Goal: Information Seeking & Learning: Learn about a topic

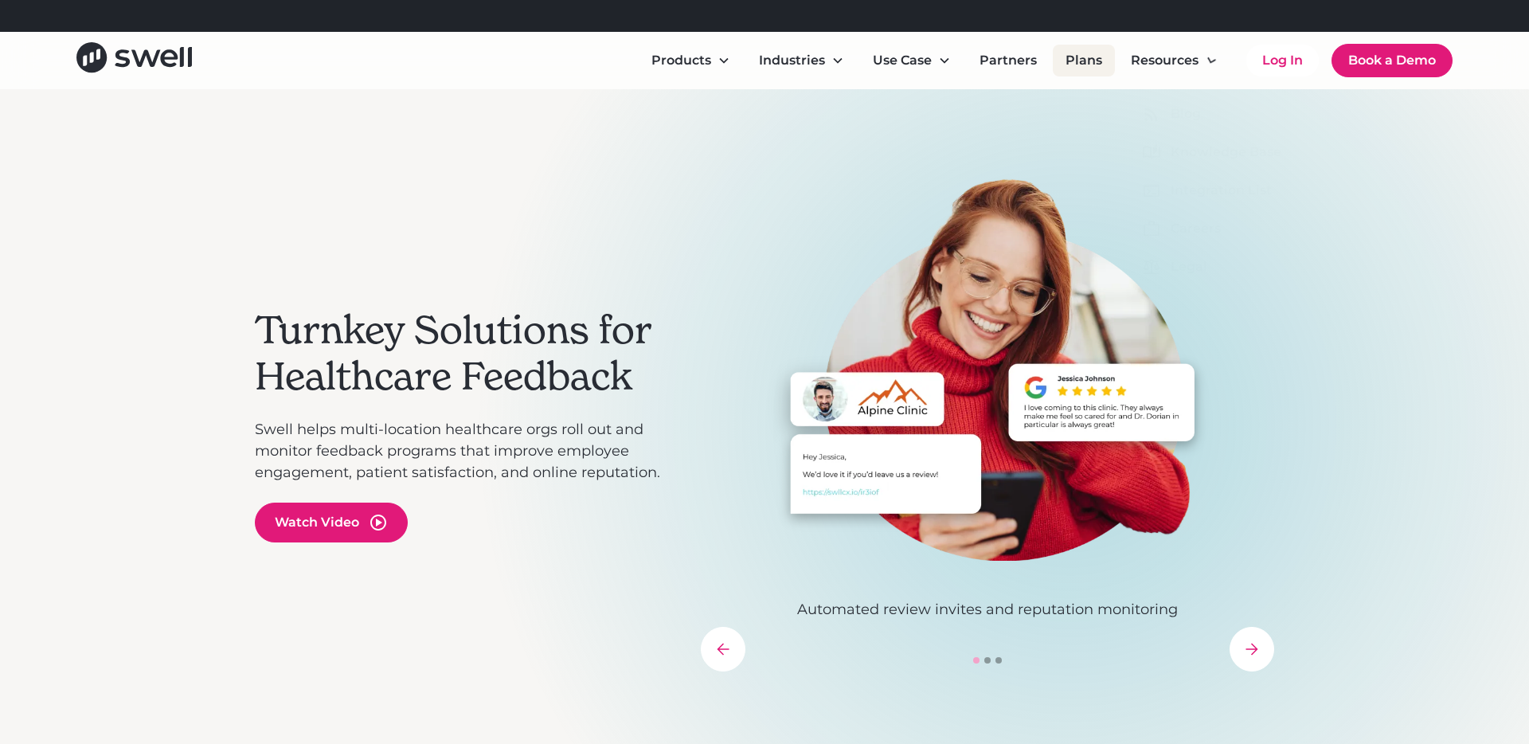
click at [1083, 54] on link "Plans" at bounding box center [1084, 61] width 62 height 32
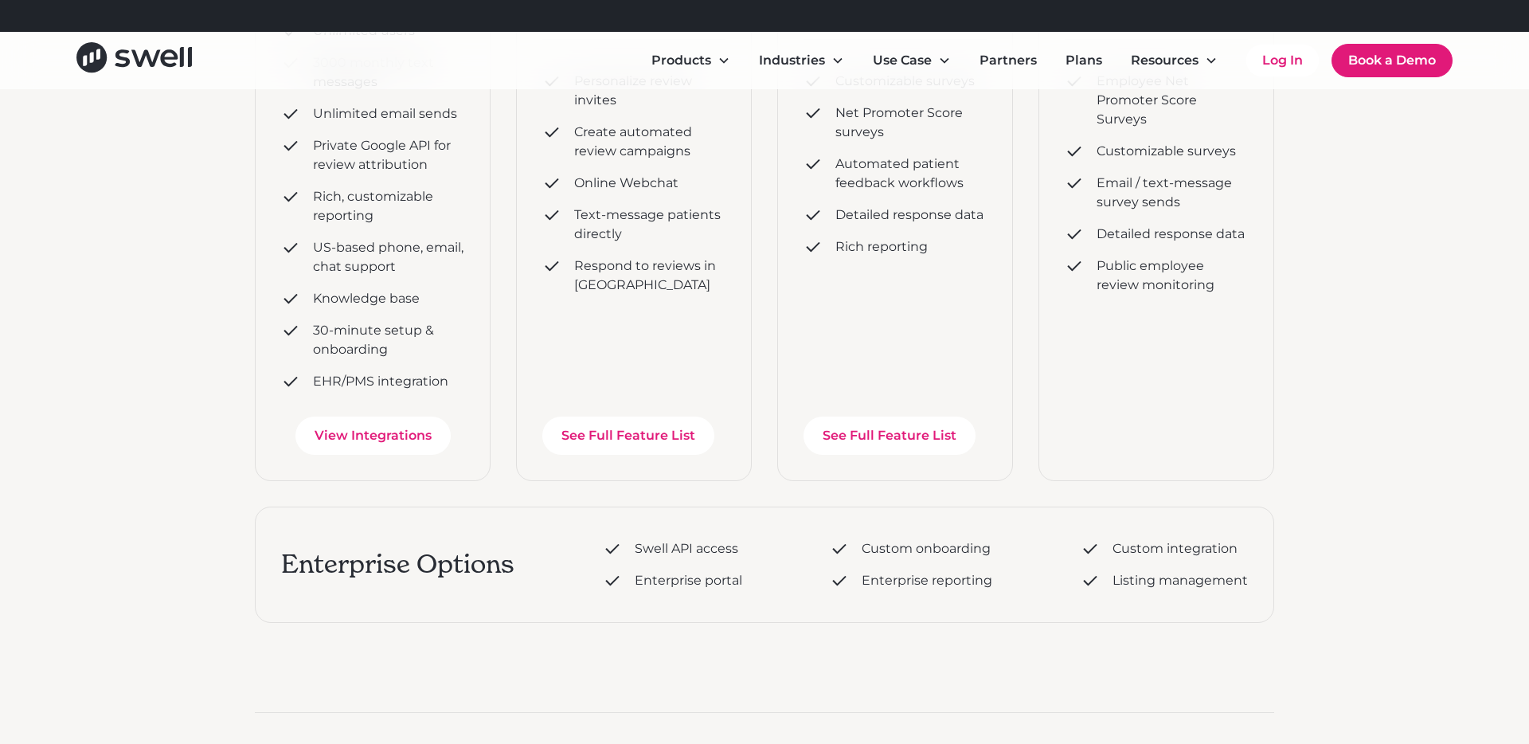
scroll to position [283, 0]
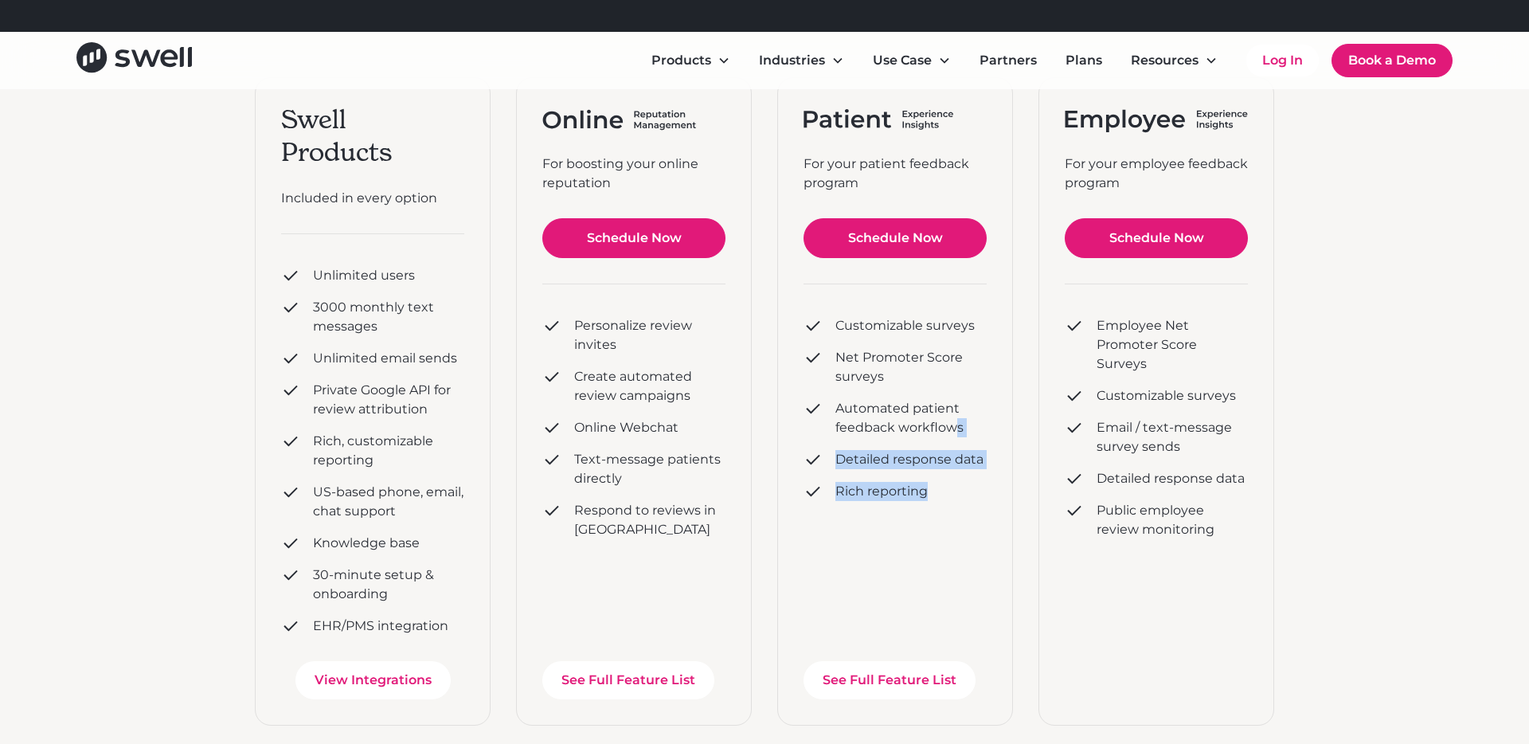
drag, startPoint x: 974, startPoint y: 553, endPoint x: 960, endPoint y: 438, distance: 116.2
click at [960, 438] on div "For your patient feedback program Schedule Now Customizable surveys Net Promote…" at bounding box center [895, 401] width 236 height 648
click at [960, 438] on div "Customizable surveys Net Promoter Score surveys Automated patient feedback work…" at bounding box center [894, 408] width 183 height 197
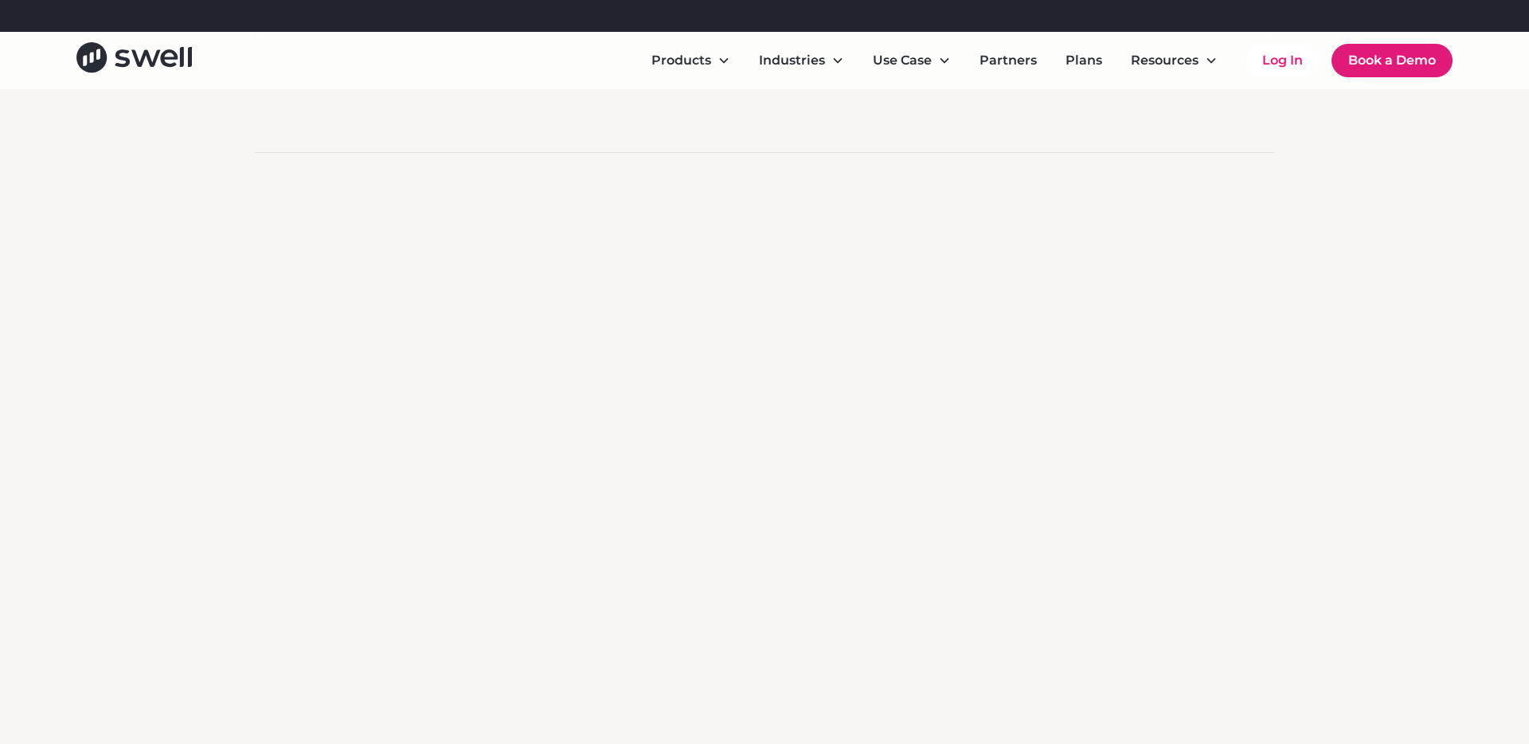
scroll to position [1365, 0]
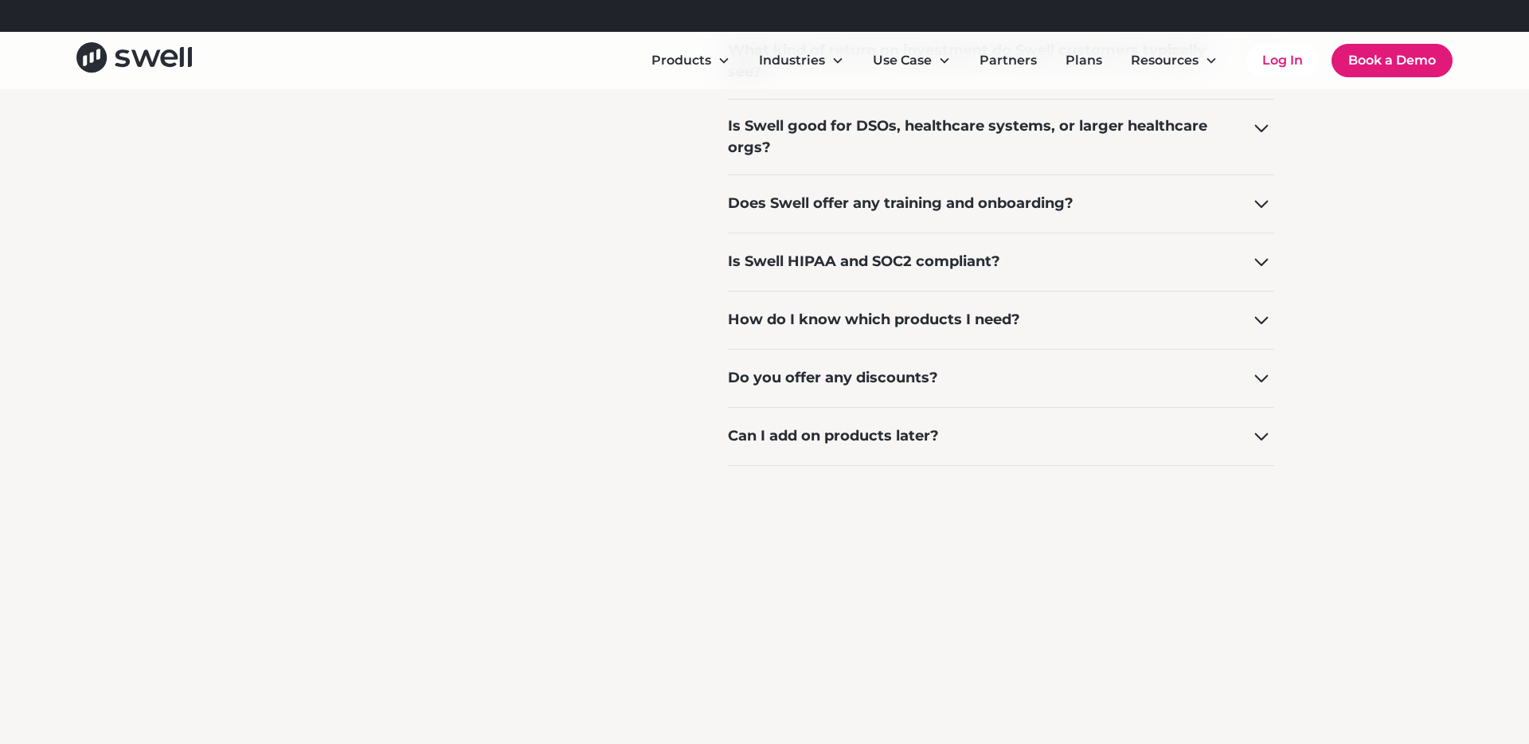
click at [1126, 428] on div "Can I add on products later?" at bounding box center [1001, 436] width 546 height 58
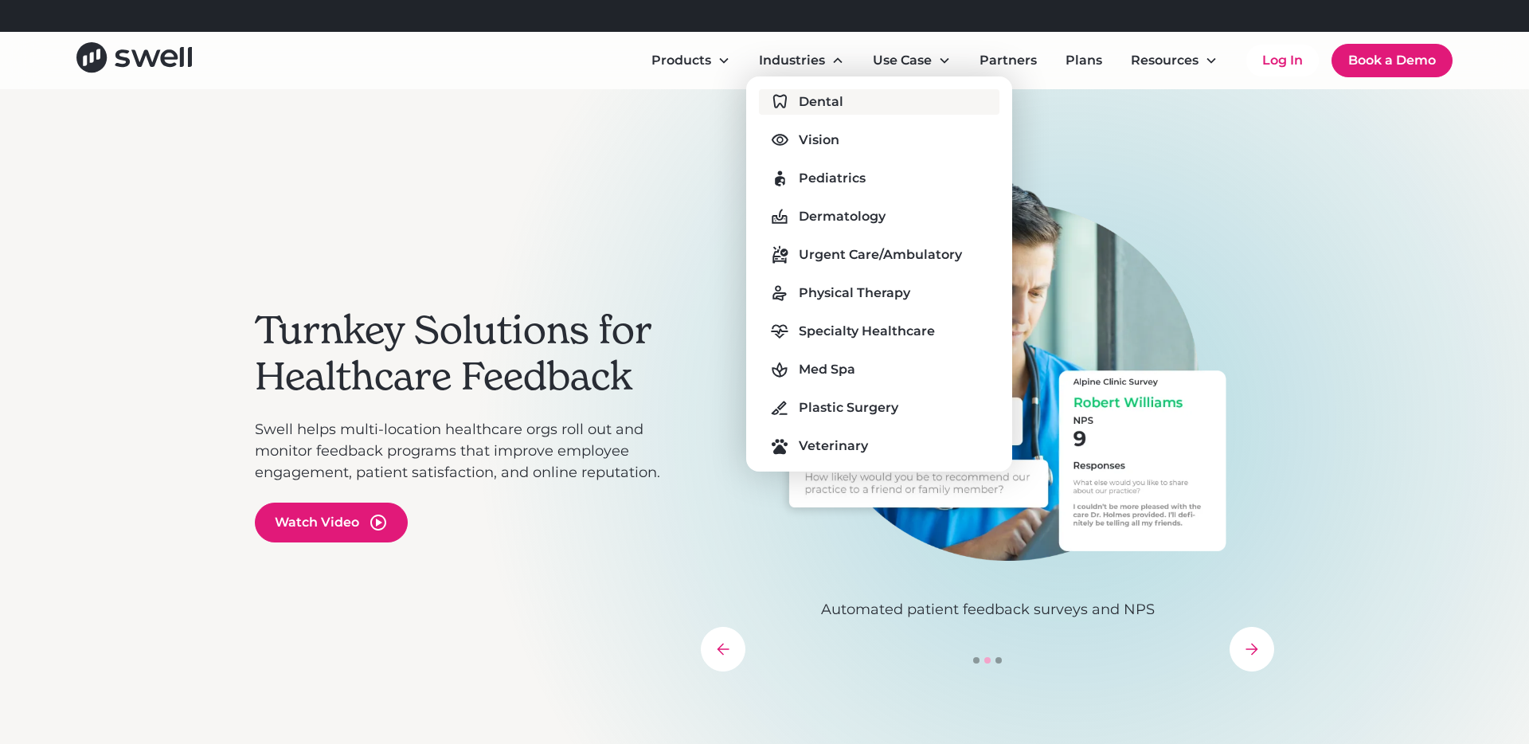
click at [805, 104] on div "Dental" at bounding box center [821, 101] width 45 height 19
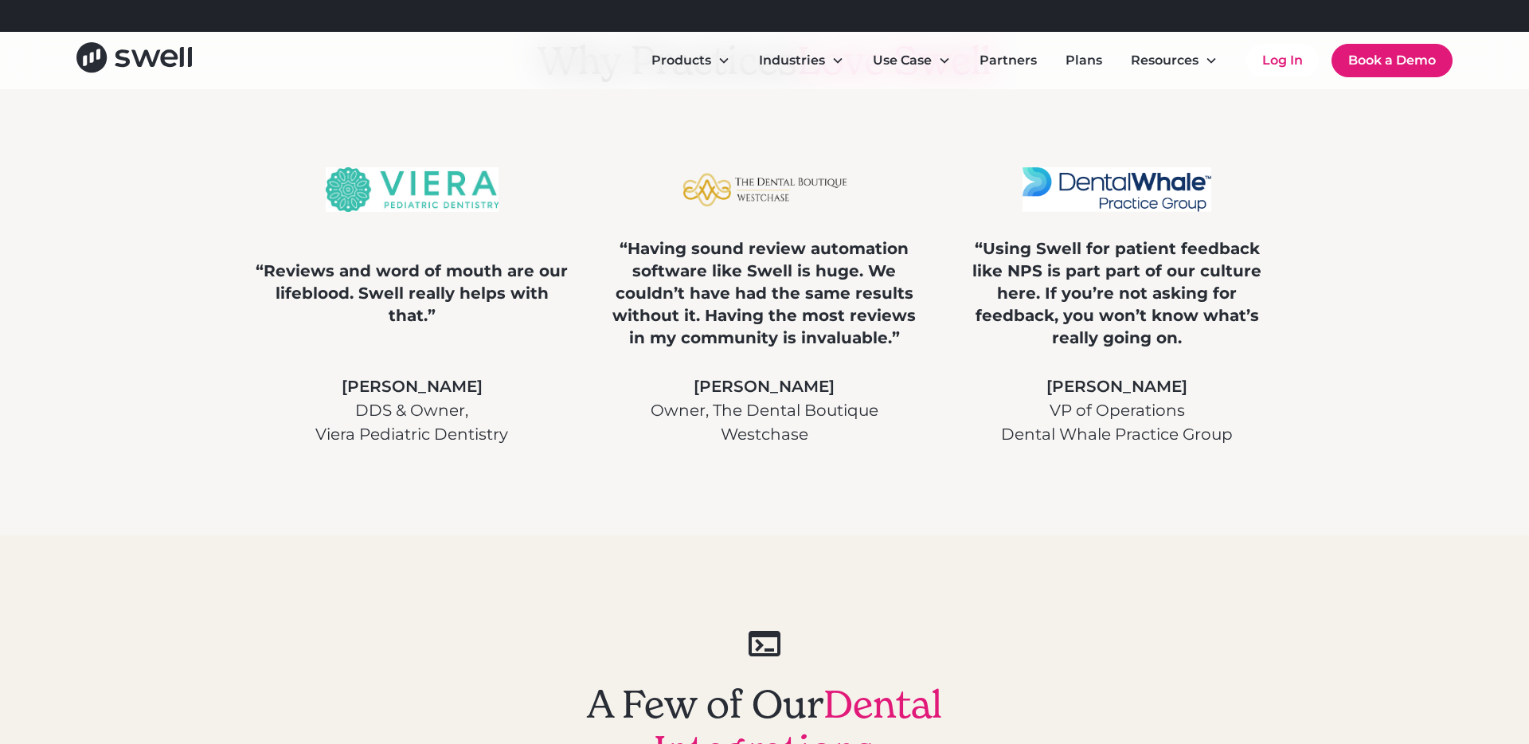
scroll to position [3927, 0]
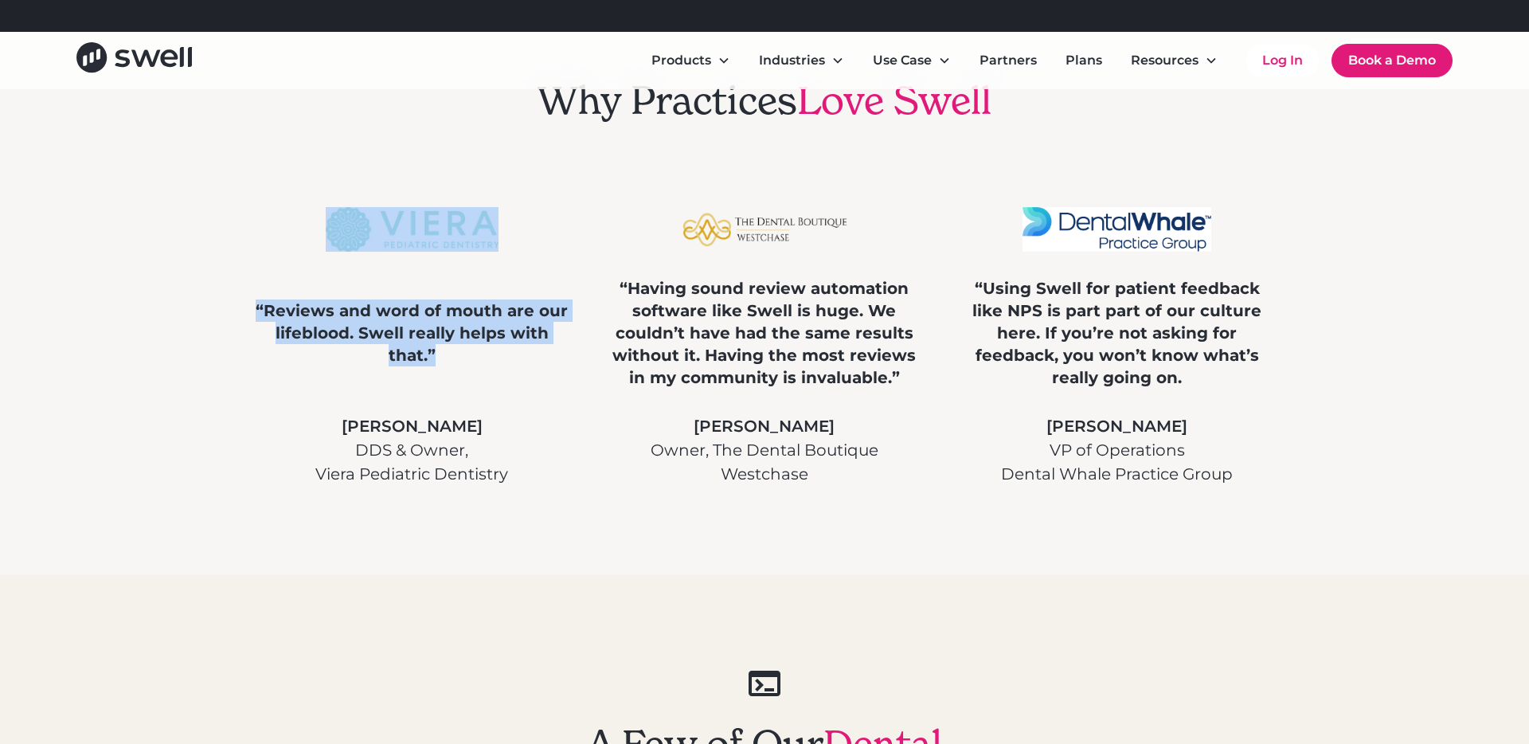
drag, startPoint x: 428, startPoint y: 190, endPoint x: 556, endPoint y: 389, distance: 236.8
click at [556, 389] on div "Why Practices Love Swell “Reviews and word of mouth are our lifeblood. Swell re…" at bounding box center [764, 282] width 1019 height 586
click at [556, 389] on div "“Reviews and word of mouth are our lifeblood. Swell really helps with that.” [P…" at bounding box center [412, 346] width 315 height 279
drag, startPoint x: 555, startPoint y: 399, endPoint x: 480, endPoint y: 295, distance: 128.4
click at [480, 295] on div "“Reviews and word of mouth are our lifeblood. Swell really helps with that.” [P…" at bounding box center [412, 346] width 315 height 279
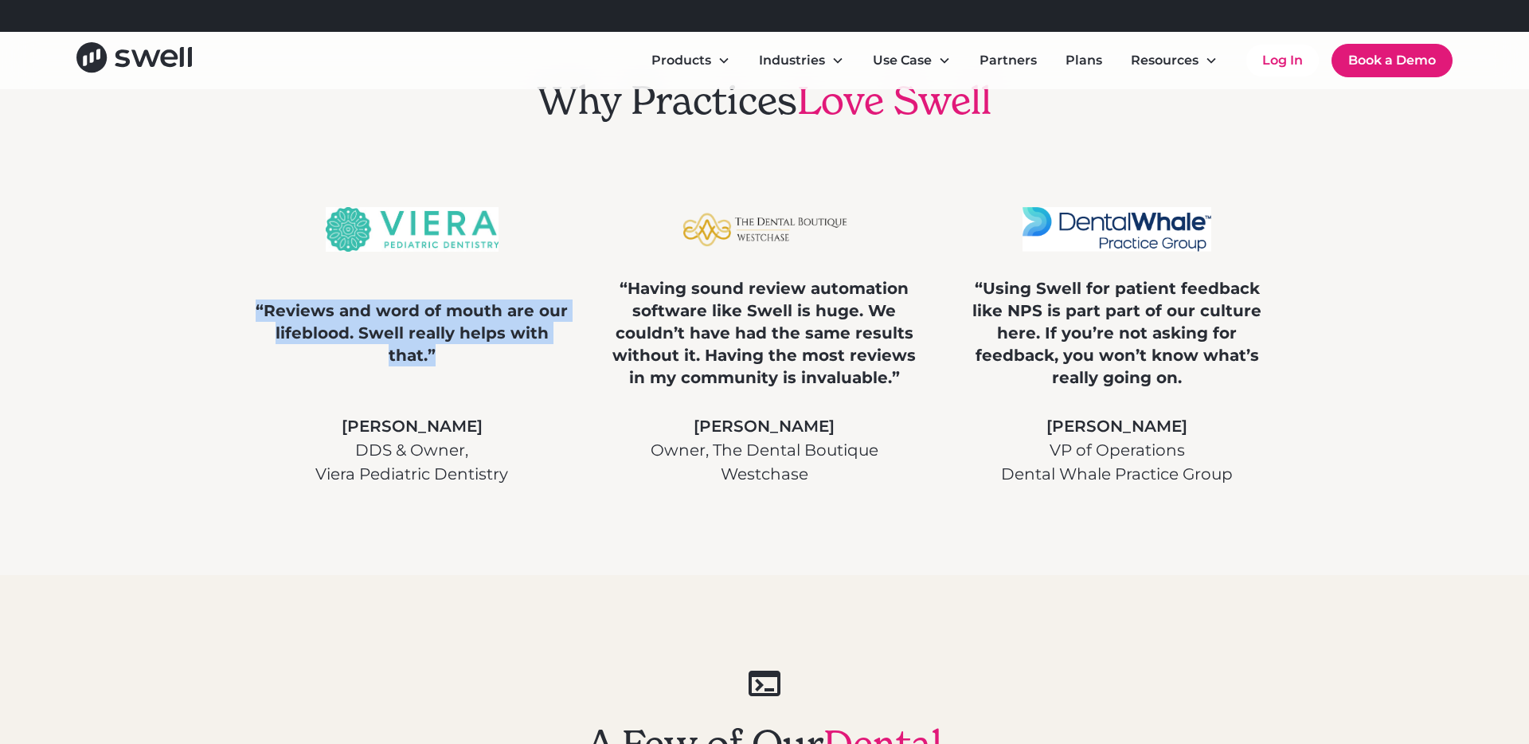
click at [480, 295] on div "“Reviews and word of mouth are our lifeblood. Swell really helps with that.” [P…" at bounding box center [412, 346] width 315 height 279
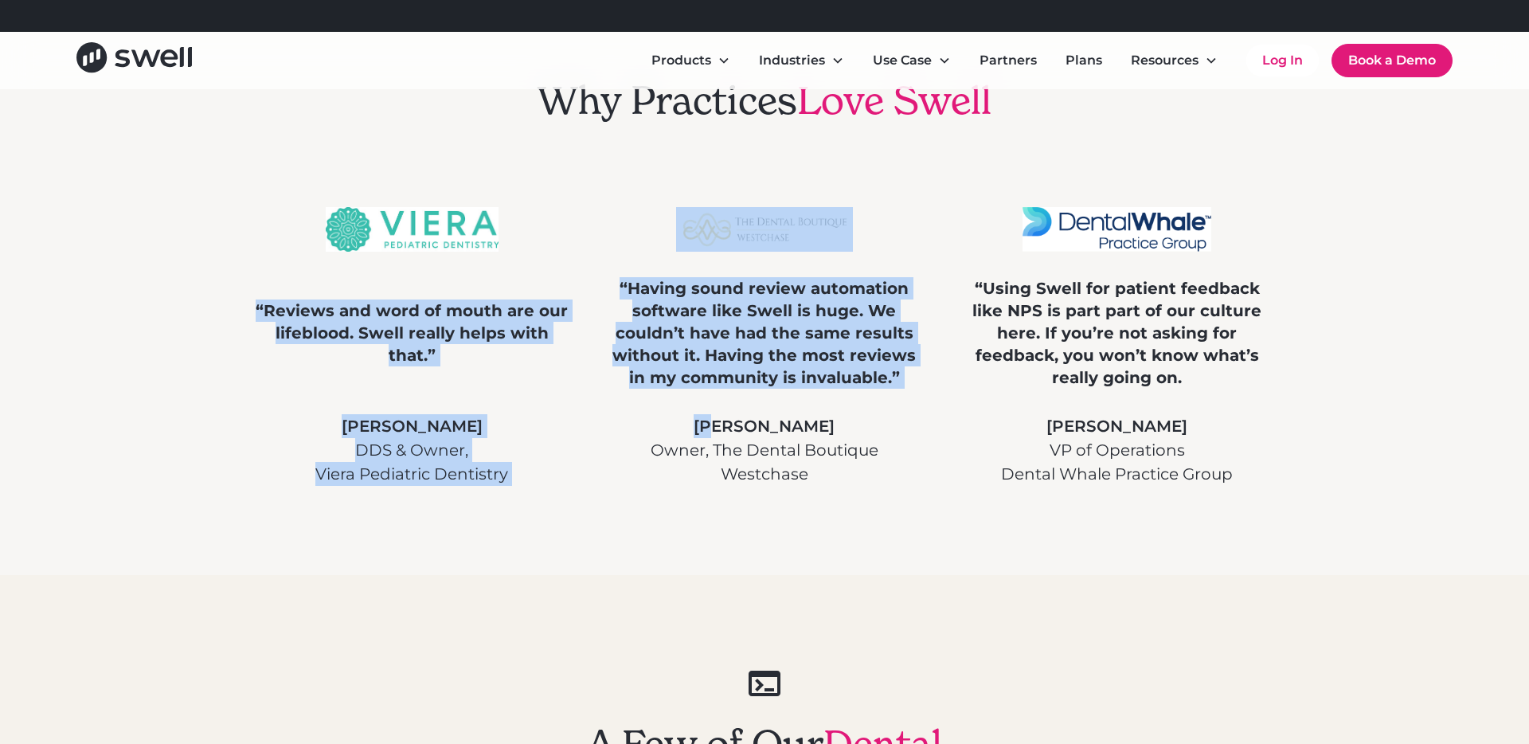
drag, startPoint x: 480, startPoint y: 295, endPoint x: 807, endPoint y: 409, distance: 346.8
click at [807, 409] on div "“Reviews and word of mouth are our lifeblood. Swell really helps with that.” [P…" at bounding box center [764, 346] width 1019 height 279
click at [807, 409] on div "“Having sound review automation software like Swell is huge. We couldn’t have h…" at bounding box center [765, 346] width 315 height 279
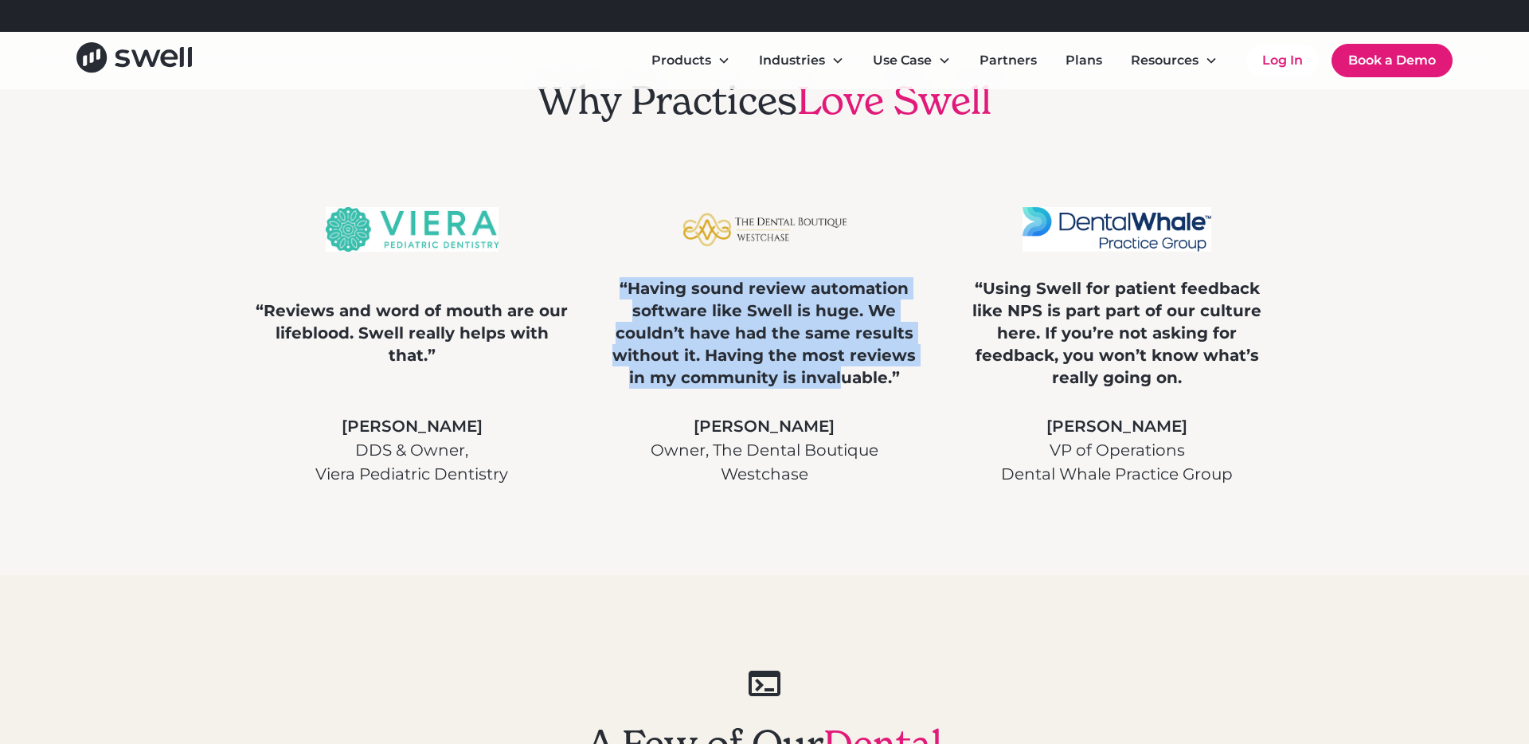
drag, startPoint x: 838, startPoint y: 381, endPoint x: 621, endPoint y: 285, distance: 236.7
click at [621, 285] on div "“Having sound review automation software like Swell is huge. We couldn’t have h…" at bounding box center [765, 332] width 315 height 111
drag, startPoint x: 737, startPoint y: 305, endPoint x: 879, endPoint y: 396, distance: 168.3
click at [879, 396] on div "“Having sound review automation software like Swell is huge. We couldn’t have h…" at bounding box center [765, 346] width 315 height 279
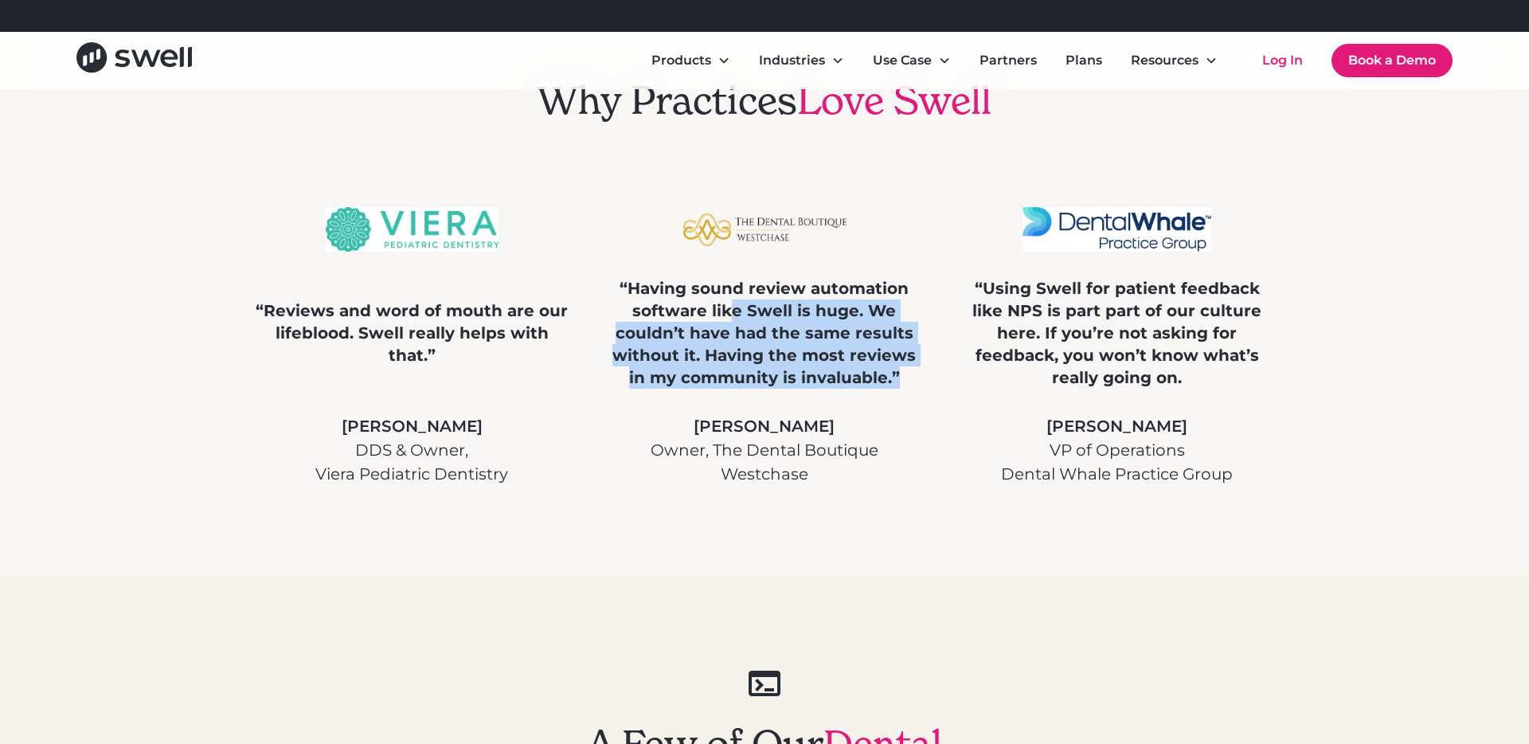
click at [879, 396] on div "“Having sound review automation software like Swell is huge. We couldn’t have h…" at bounding box center [765, 346] width 315 height 279
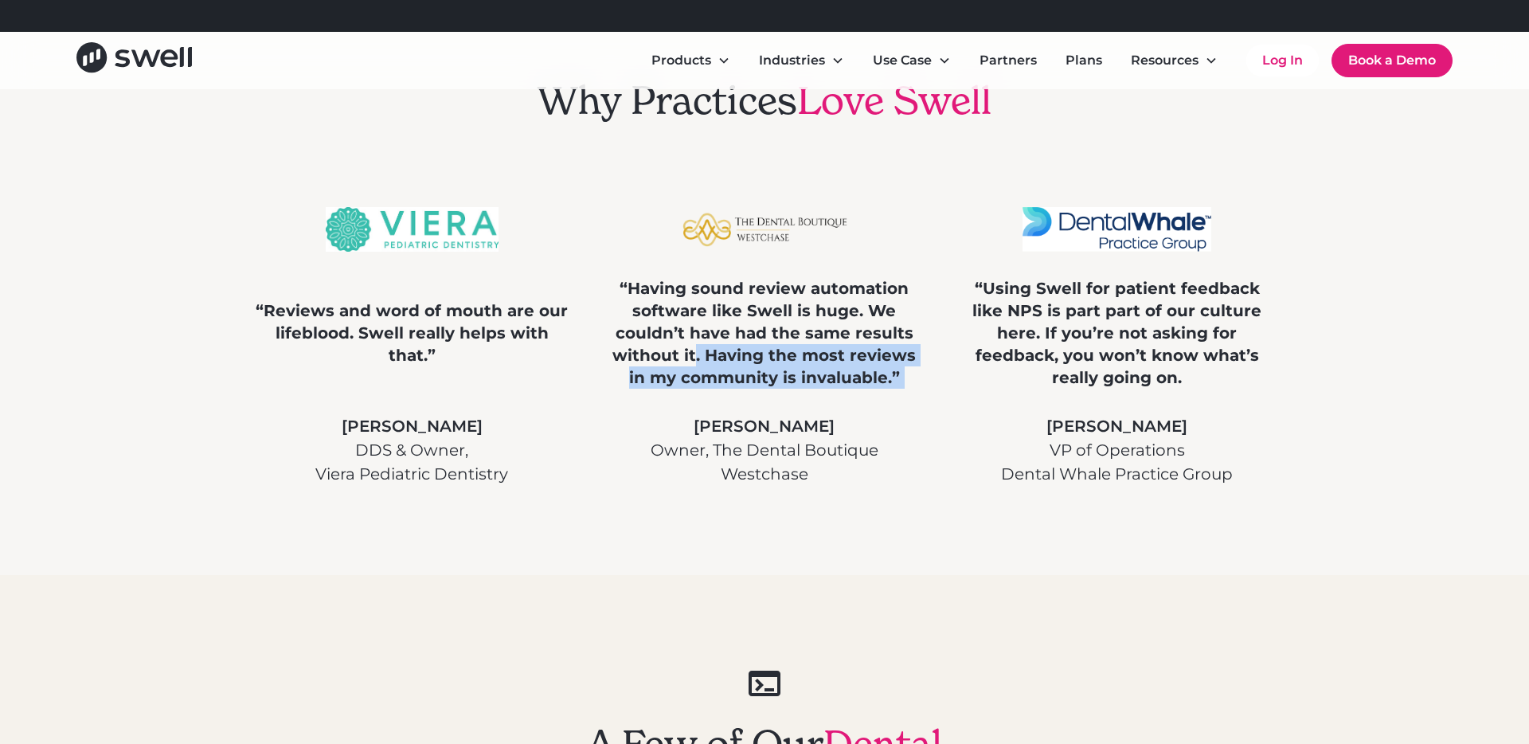
drag, startPoint x: 879, startPoint y: 396, endPoint x: 695, endPoint y: 346, distance: 190.7
click at [695, 346] on div "“Having sound review automation software like Swell is huge. We couldn’t have h…" at bounding box center [765, 346] width 315 height 279
click at [695, 346] on div "“Having sound review automation software like Swell is huge. We couldn’t have h…" at bounding box center [765, 332] width 315 height 111
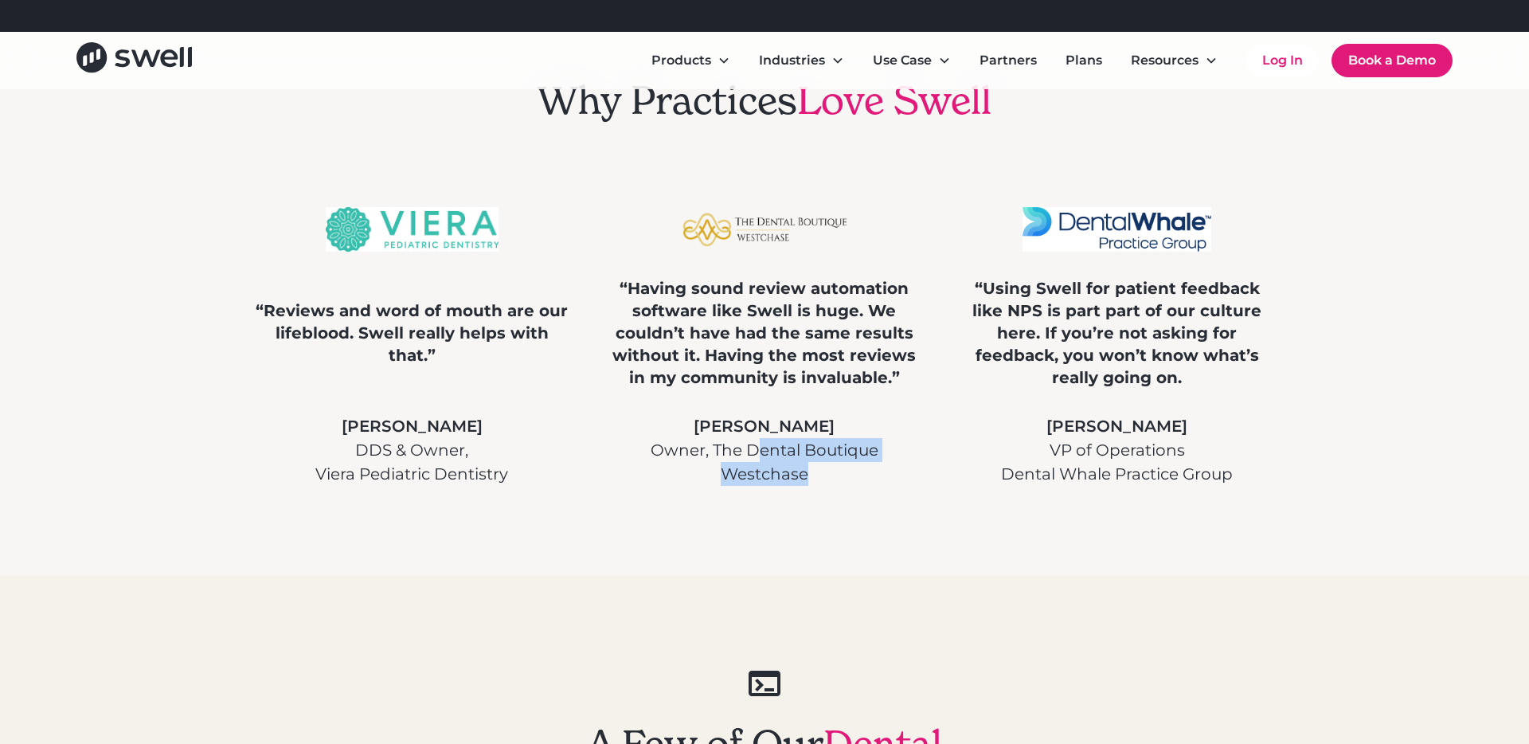
drag, startPoint x: 846, startPoint y: 474, endPoint x: 754, endPoint y: 448, distance: 95.3
click at [755, 449] on p "Owner, The Dental Boutique Westchase" at bounding box center [765, 462] width 315 height 48
click at [754, 448] on p "Owner, The Dental Boutique Westchase" at bounding box center [765, 462] width 315 height 48
drag, startPoint x: 714, startPoint y: 448, endPoint x: 887, endPoint y: 451, distance: 172.8
click at [887, 451] on p "Owner, The Dental Boutique Westchase" at bounding box center [765, 462] width 315 height 48
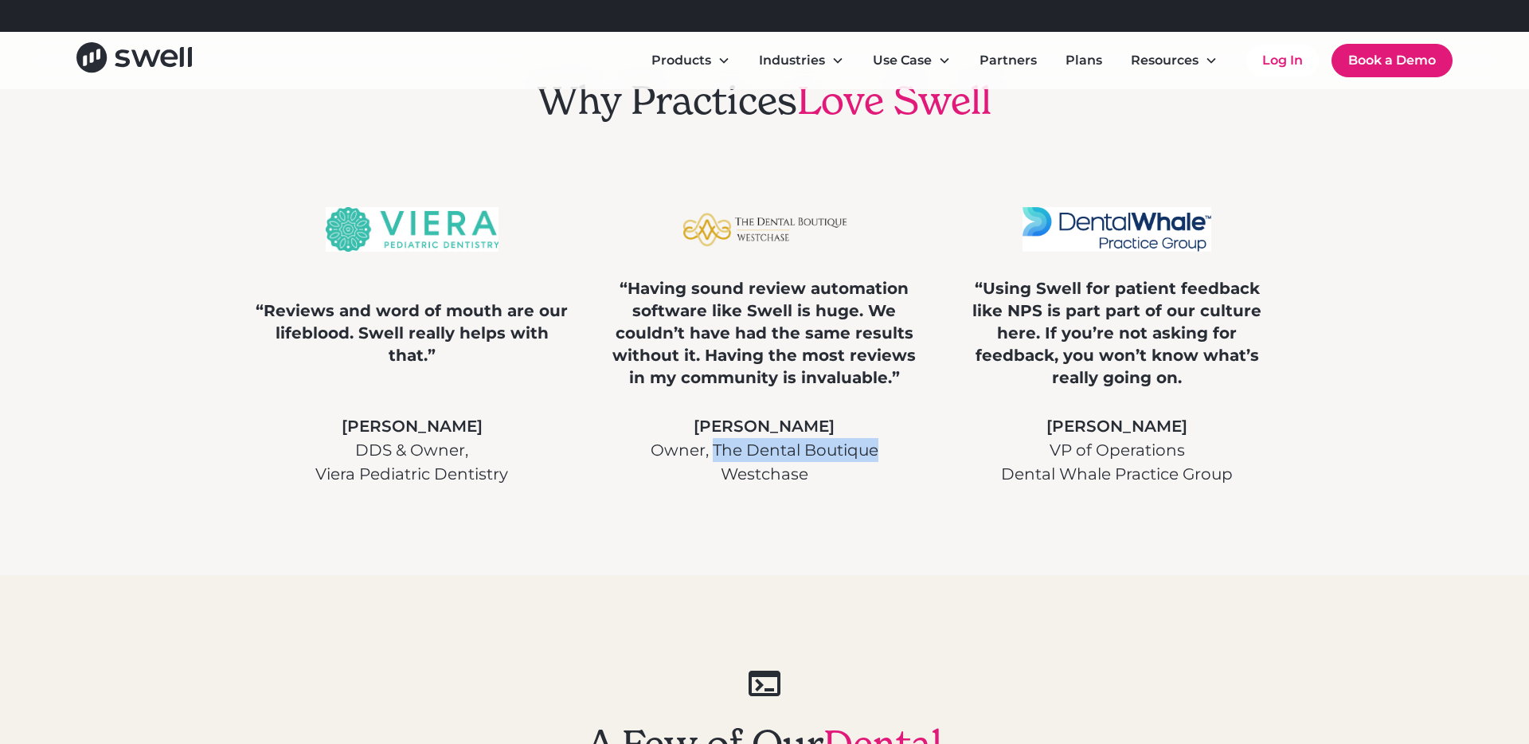
copy p "The Dental Boutique"
click at [723, 222] on img at bounding box center [765, 229] width 178 height 45
click at [834, 515] on div "Why Practices Love Swell “Reviews and word of mouth are our lifeblood. Swell re…" at bounding box center [764, 282] width 1019 height 586
drag, startPoint x: 826, startPoint y: 467, endPoint x: 713, endPoint y: 449, distance: 113.8
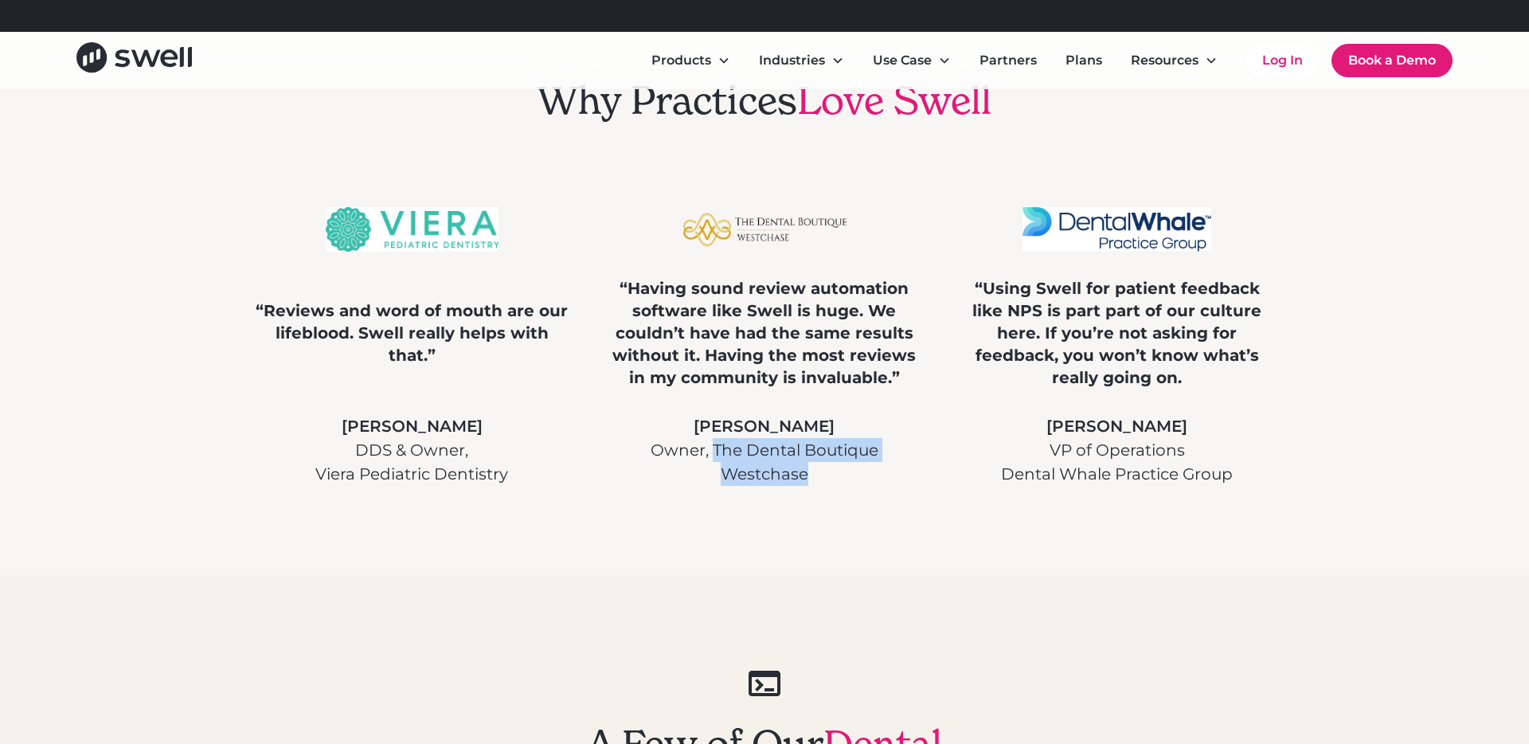
click at [713, 449] on p "Owner, The Dental Boutique Westchase" at bounding box center [765, 462] width 315 height 48
click at [795, 522] on div "Why Practices Love Swell “Reviews and word of mouth are our lifeblood. Swell re…" at bounding box center [764, 282] width 1019 height 586
